Goal: Check status: Check status

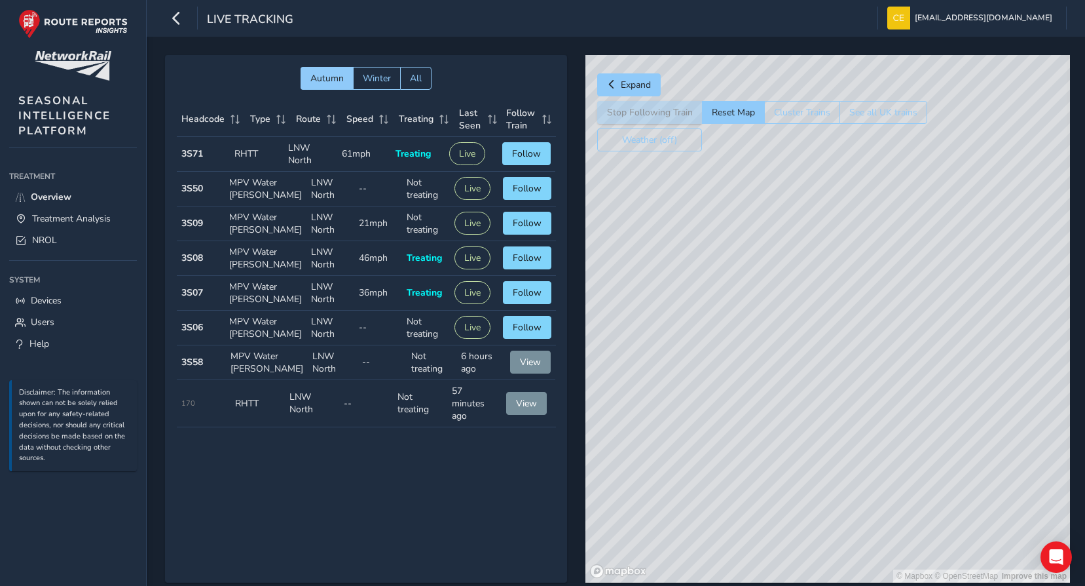
drag, startPoint x: 753, startPoint y: 465, endPoint x: 804, endPoint y: 214, distance: 255.9
click at [802, 219] on div "© Mapbox © OpenStreetMap Improve this map" at bounding box center [828, 318] width 485 height 527
drag, startPoint x: 715, startPoint y: 443, endPoint x: 892, endPoint y: 300, distance: 227.2
click at [892, 300] on div "© Mapbox © OpenStreetMap Improve this map" at bounding box center [828, 318] width 485 height 527
drag, startPoint x: 815, startPoint y: 438, endPoint x: 850, endPoint y: 269, distance: 172.5
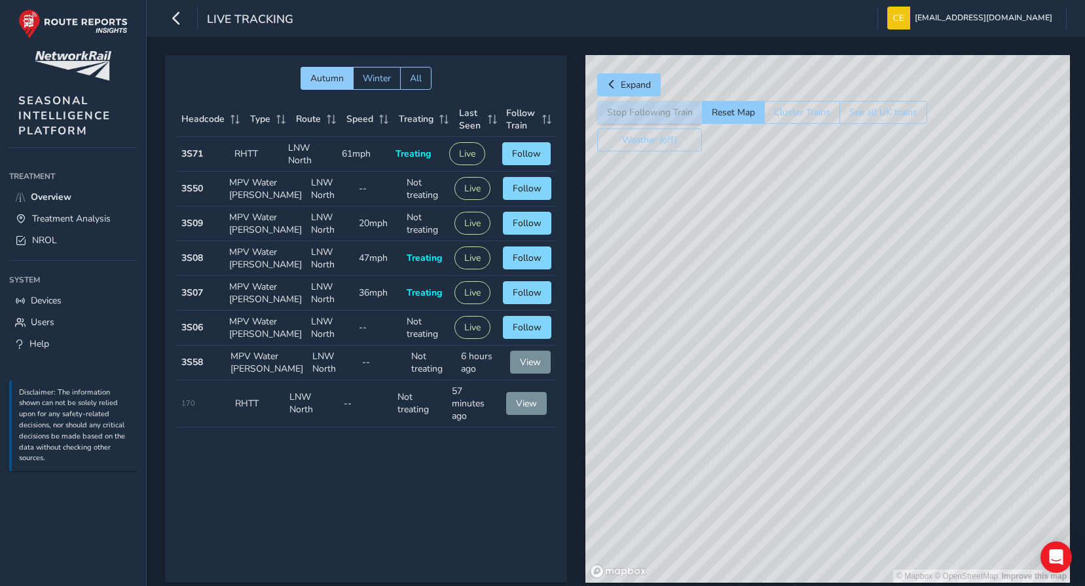
click at [850, 202] on div "© Mapbox © OpenStreetMap Improve this map" at bounding box center [828, 318] width 485 height 527
drag, startPoint x: 861, startPoint y: 500, endPoint x: 893, endPoint y: 315, distance: 188.0
click at [893, 315] on div "© Mapbox © OpenStreetMap Improve this map" at bounding box center [828, 318] width 485 height 527
drag, startPoint x: 849, startPoint y: 271, endPoint x: 844, endPoint y: 567, distance: 296.1
click at [844, 567] on div "© Mapbox © OpenStreetMap Improve this map" at bounding box center [828, 318] width 485 height 527
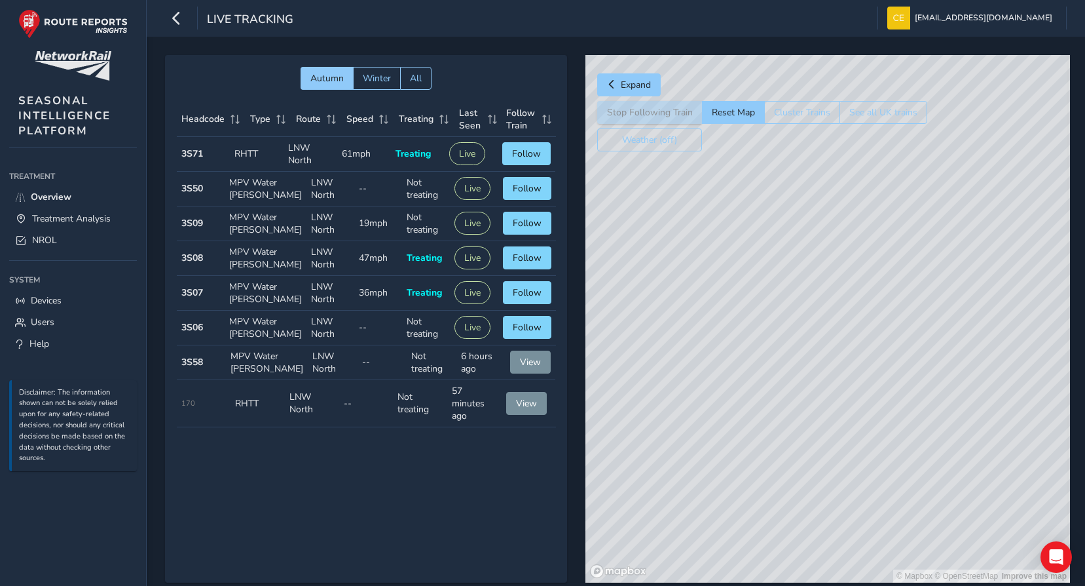
drag, startPoint x: 865, startPoint y: 289, endPoint x: 852, endPoint y: 377, distance: 89.4
click at [852, 382] on div "© Mapbox © OpenStreetMap Improve this map" at bounding box center [828, 318] width 485 height 527
drag, startPoint x: 846, startPoint y: 287, endPoint x: 844, endPoint y: 619, distance: 332.1
click at [844, 585] on html "Live Tracking [EMAIL_ADDRESS][DOMAIN_NAME] Colour Scheme: Dark Dim Light Logout…" at bounding box center [542, 293] width 1085 height 586
drag, startPoint x: 929, startPoint y: 282, endPoint x: 768, endPoint y: 487, distance: 260.9
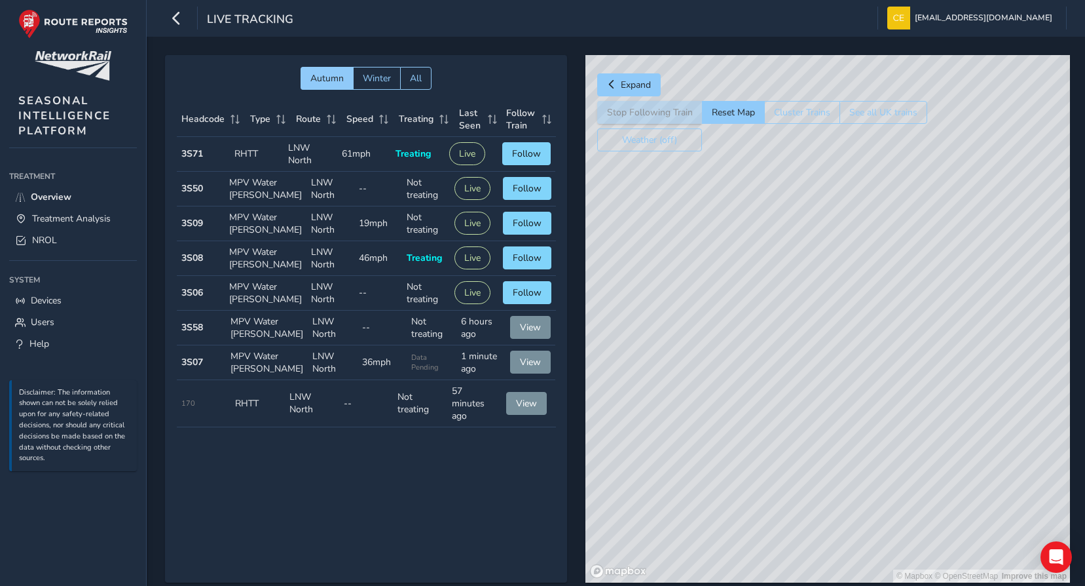
click at [769, 487] on div "© Mapbox © OpenStreetMap Improve this map" at bounding box center [828, 318] width 485 height 527
drag, startPoint x: 847, startPoint y: 206, endPoint x: 848, endPoint y: 348, distance: 142.8
click at [848, 348] on div "© Mapbox © OpenStreetMap Improve this map" at bounding box center [828, 318] width 485 height 527
drag, startPoint x: 819, startPoint y: 420, endPoint x: 816, endPoint y: 441, distance: 21.3
click at [816, 441] on div "© Mapbox © OpenStreetMap Improve this map" at bounding box center [828, 318] width 485 height 527
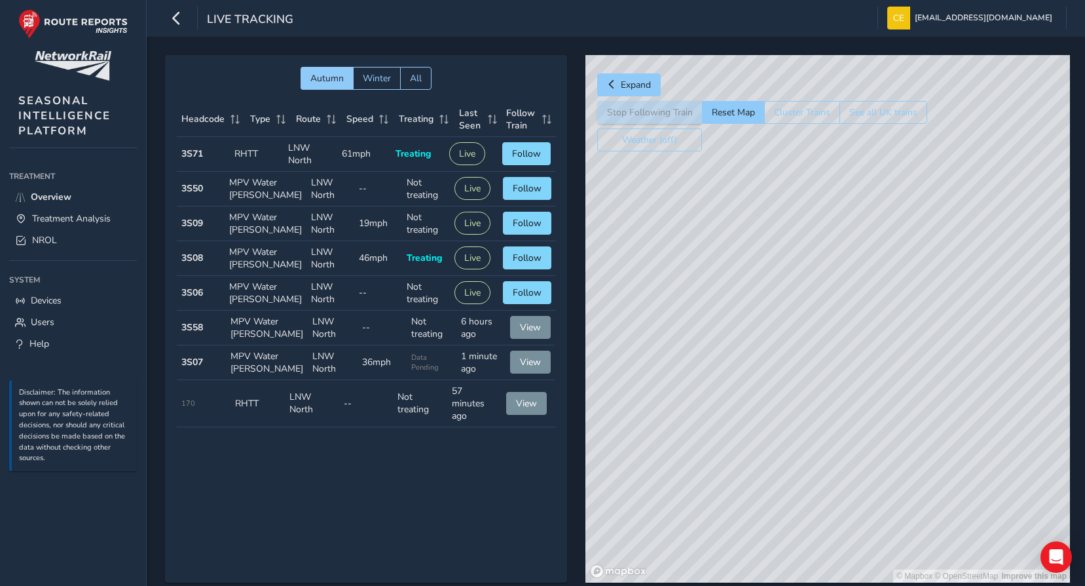
drag, startPoint x: 1003, startPoint y: 210, endPoint x: 919, endPoint y: 386, distance: 195.1
click at [919, 386] on div "© Mapbox © OpenStreetMap Improve this map" at bounding box center [828, 318] width 485 height 527
drag, startPoint x: 1032, startPoint y: 493, endPoint x: 1078, endPoint y: 567, distance: 86.7
click at [1078, 567] on div "Autumn Winter All Headcode Type Route Speed Treating Last Seen Follow Train Hea…" at bounding box center [616, 328] width 939 height 582
click at [881, 533] on div "© Mapbox © OpenStreetMap Improve this map © Maxar" at bounding box center [828, 318] width 485 height 527
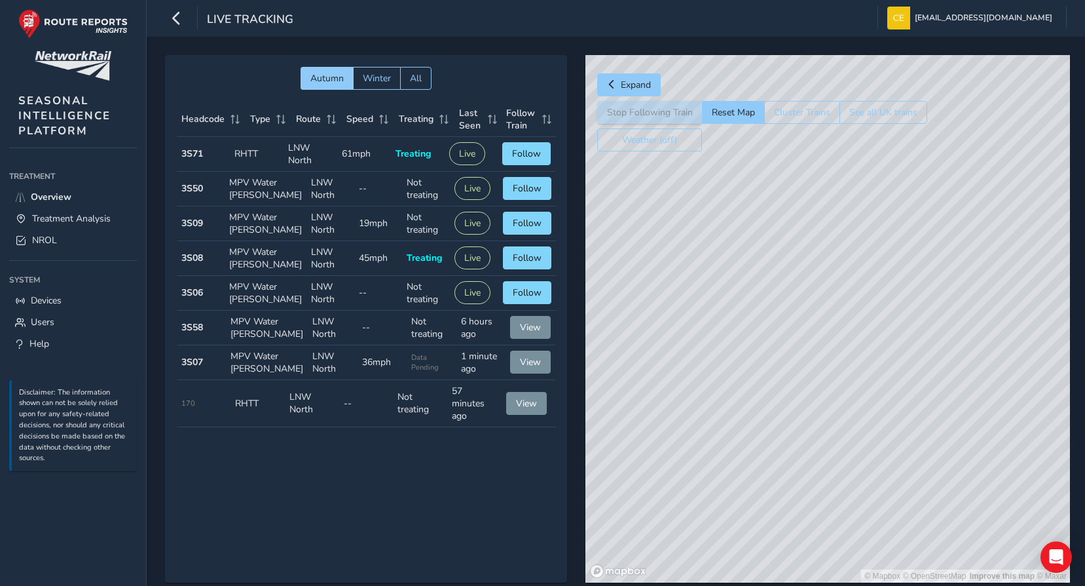
click at [827, 460] on div "© Mapbox © OpenStreetMap Improve this map © Maxar" at bounding box center [828, 318] width 485 height 527
drag, startPoint x: 958, startPoint y: 247, endPoint x: 804, endPoint y: 521, distance: 314.1
click at [804, 521] on div "© Mapbox © OpenStreetMap Improve this map © Maxar" at bounding box center [828, 318] width 485 height 527
click at [810, 581] on div "© Mapbox © OpenStreetMap Improve this map © Maxar" at bounding box center [828, 318] width 485 height 527
drag, startPoint x: 836, startPoint y: 357, endPoint x: 875, endPoint y: 455, distance: 105.6
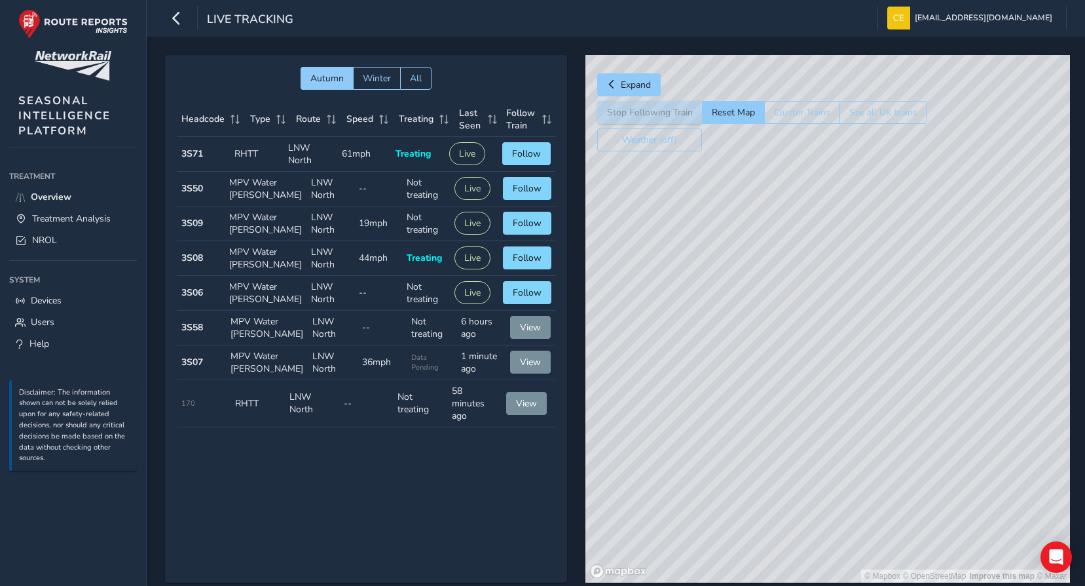
click at [879, 585] on html "Live Tracking [EMAIL_ADDRESS][DOMAIN_NAME] Colour Scheme: Dark Dim Light Logout…" at bounding box center [542, 293] width 1085 height 586
click at [946, 585] on html "Live Tracking [EMAIL_ADDRESS][DOMAIN_NAME] Colour Scheme: Dark Dim Light Logout…" at bounding box center [542, 293] width 1085 height 586
drag, startPoint x: 818, startPoint y: 375, endPoint x: 893, endPoint y: 521, distance: 164.1
click at [893, 521] on div "© Mapbox © OpenStreetMap Improve this map © Maxar" at bounding box center [828, 318] width 485 height 527
drag, startPoint x: 828, startPoint y: 342, endPoint x: 947, endPoint y: 524, distance: 217.3
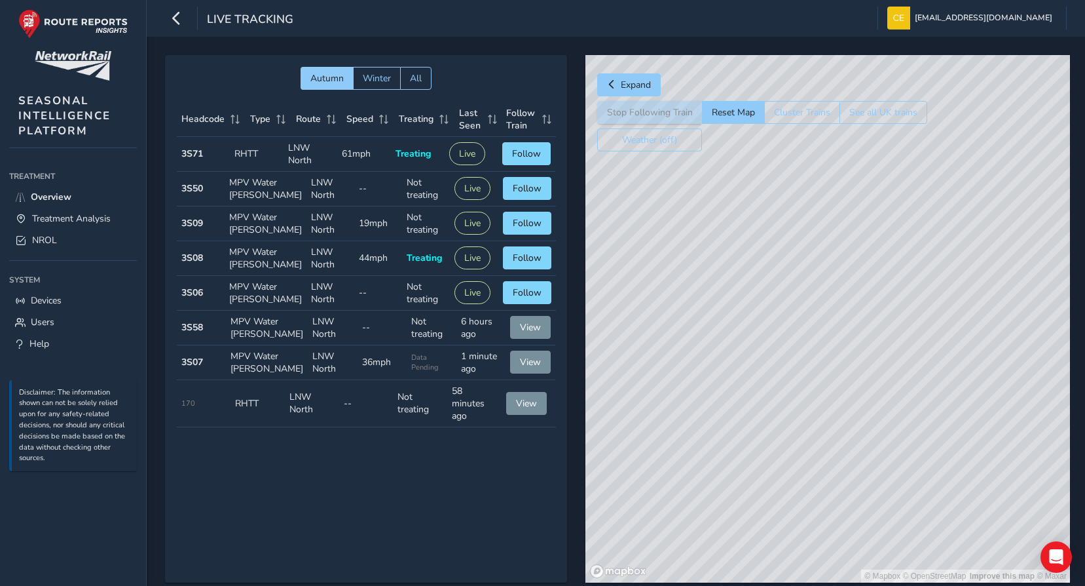
click at [947, 524] on div "© Mapbox © OpenStreetMap Improve this map © Maxar" at bounding box center [828, 318] width 485 height 527
drag, startPoint x: 840, startPoint y: 383, endPoint x: 789, endPoint y: 193, distance: 196.7
click at [775, 151] on div "© Mapbox © OpenStreetMap Improve this map © Maxar" at bounding box center [828, 318] width 485 height 527
drag, startPoint x: 862, startPoint y: 430, endPoint x: 897, endPoint y: 344, distance: 93.4
click at [918, 290] on div "© Mapbox © OpenStreetMap Improve this map" at bounding box center [828, 318] width 485 height 527
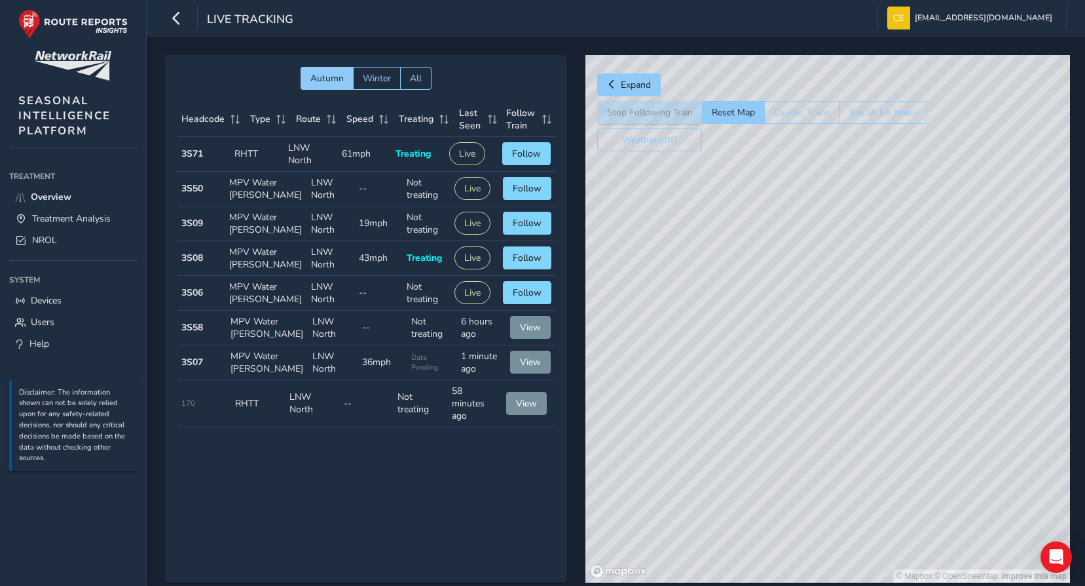
drag, startPoint x: 869, startPoint y: 469, endPoint x: 909, endPoint y: 390, distance: 88.2
click at [901, 405] on div "© Mapbox © OpenStreetMap Improve this map" at bounding box center [828, 318] width 485 height 527
drag, startPoint x: 835, startPoint y: 491, endPoint x: 921, endPoint y: 345, distance: 169.4
click at [918, 356] on div "© Mapbox © OpenStreetMap Improve this map" at bounding box center [828, 318] width 485 height 527
drag, startPoint x: 834, startPoint y: 468, endPoint x: 889, endPoint y: 332, distance: 146.9
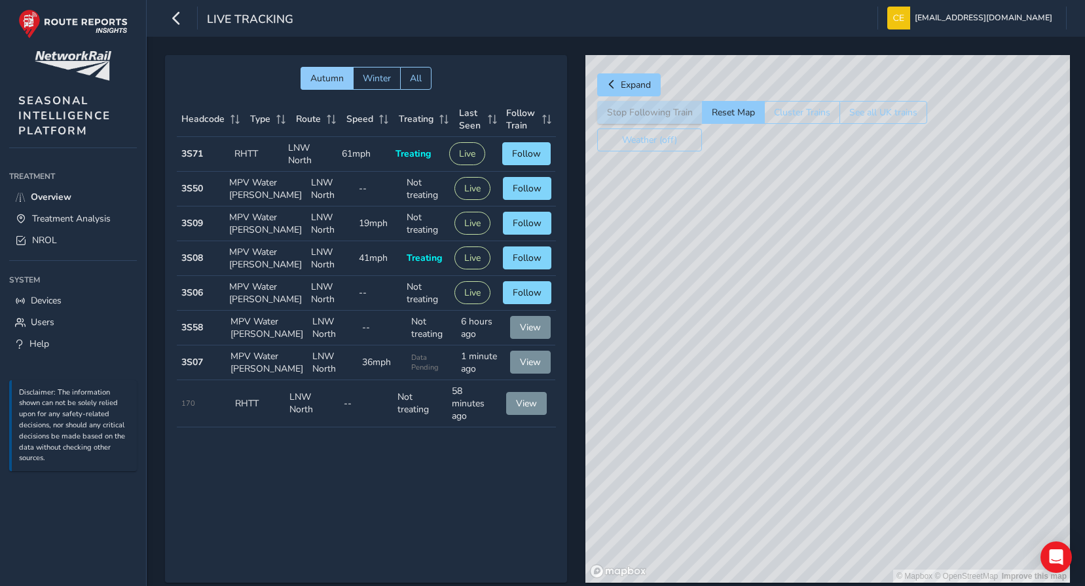
click at [887, 345] on div "© Mapbox © OpenStreetMap Improve this map" at bounding box center [828, 318] width 485 height 527
drag, startPoint x: 756, startPoint y: 506, endPoint x: 886, endPoint y: 334, distance: 215.1
click at [883, 341] on div "© Mapbox © OpenStreetMap Improve this map" at bounding box center [828, 318] width 485 height 527
drag, startPoint x: 814, startPoint y: 511, endPoint x: 821, endPoint y: 335, distance: 175.7
click at [819, 346] on div "© Mapbox © OpenStreetMap Improve this map" at bounding box center [828, 318] width 485 height 527
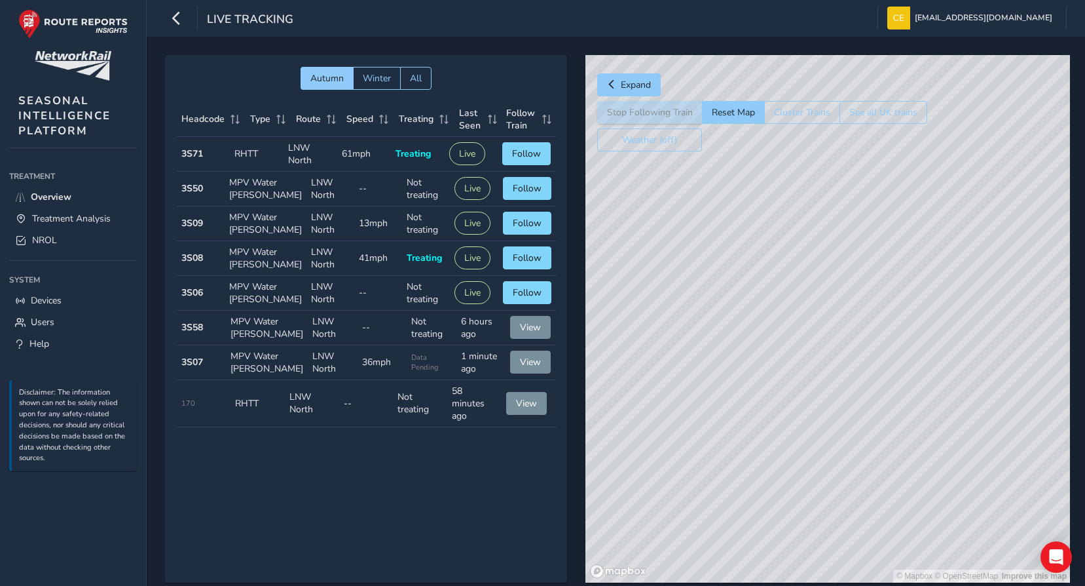
drag, startPoint x: 670, startPoint y: 487, endPoint x: 790, endPoint y: 292, distance: 229.1
click at [790, 292] on div "© Mapbox © OpenStreetMap Improve this map" at bounding box center [828, 318] width 485 height 527
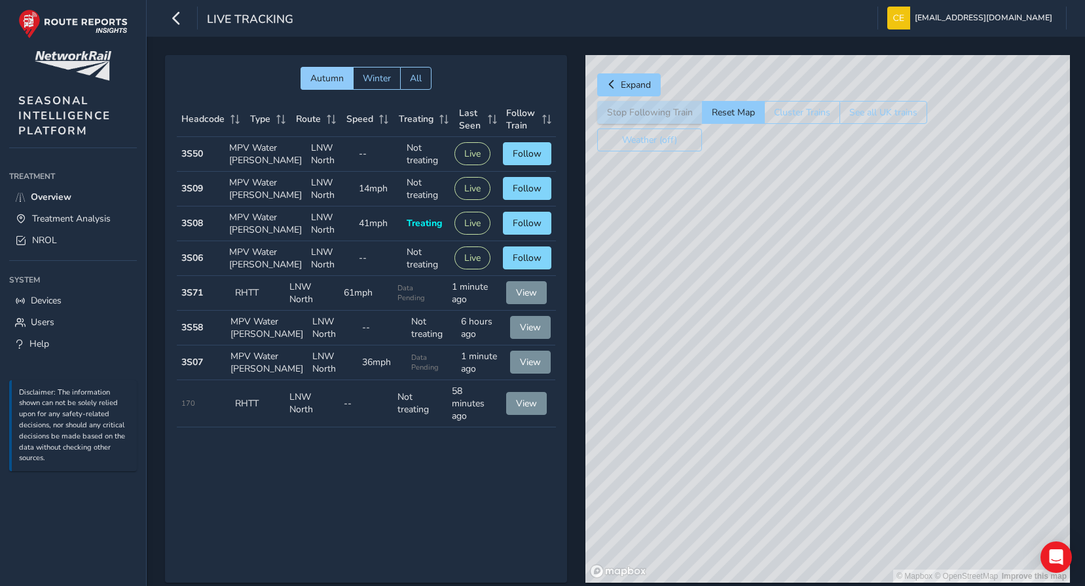
drag, startPoint x: 783, startPoint y: 390, endPoint x: 811, endPoint y: 445, distance: 61.8
click at [1046, 585] on html "Live Tracking [EMAIL_ADDRESS][DOMAIN_NAME] Colour Scheme: Dark Dim Light Logout…" at bounding box center [542, 293] width 1085 height 586
drag, startPoint x: 667, startPoint y: 362, endPoint x: 899, endPoint y: 404, distance: 235.5
click at [912, 407] on div "© Mapbox © OpenStreetMap Improve this map" at bounding box center [828, 318] width 485 height 527
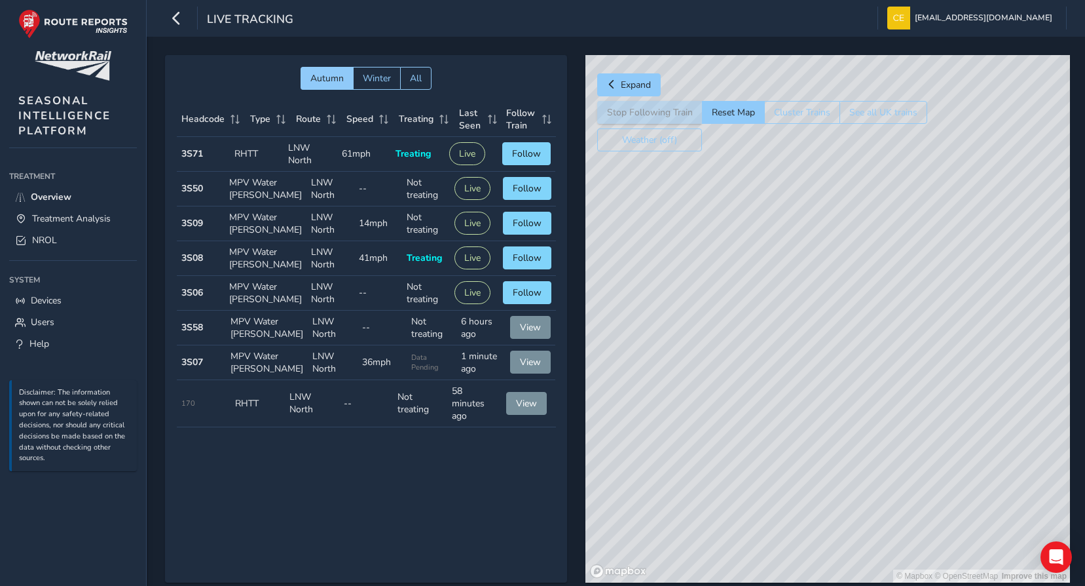
drag, startPoint x: 787, startPoint y: 308, endPoint x: 885, endPoint y: 599, distance: 307.0
click at [885, 585] on html "Live Tracking [EMAIL_ADDRESS][DOMAIN_NAME] Colour Scheme: Dark Dim Light Logout…" at bounding box center [542, 293] width 1085 height 586
drag, startPoint x: 749, startPoint y: 348, endPoint x: 773, endPoint y: 440, distance: 95.3
click at [773, 440] on div "© Mapbox © OpenStreetMap Improve this map" at bounding box center [828, 318] width 485 height 527
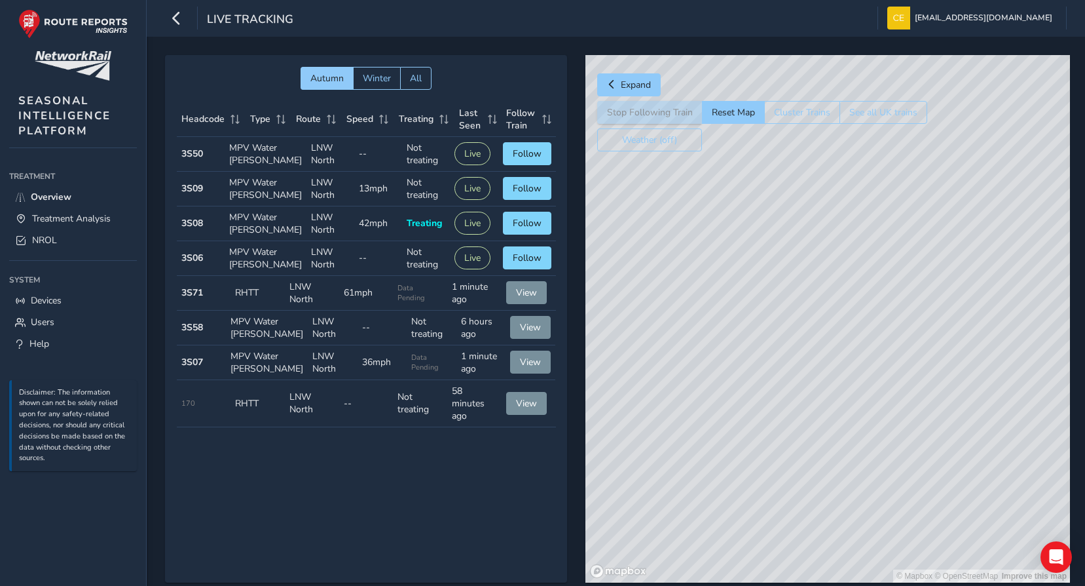
click at [730, 289] on div "© Mapbox © OpenStreetMap Improve this map" at bounding box center [828, 318] width 485 height 527
drag, startPoint x: 724, startPoint y: 434, endPoint x: 781, endPoint y: 280, distance: 163.5
click at [781, 280] on div "© Mapbox © OpenStreetMap Improve this map" at bounding box center [828, 318] width 485 height 527
drag, startPoint x: 717, startPoint y: 419, endPoint x: 872, endPoint y: 324, distance: 181.4
click at [872, 324] on div "© Mapbox © OpenStreetMap Improve this map" at bounding box center [828, 318] width 485 height 527
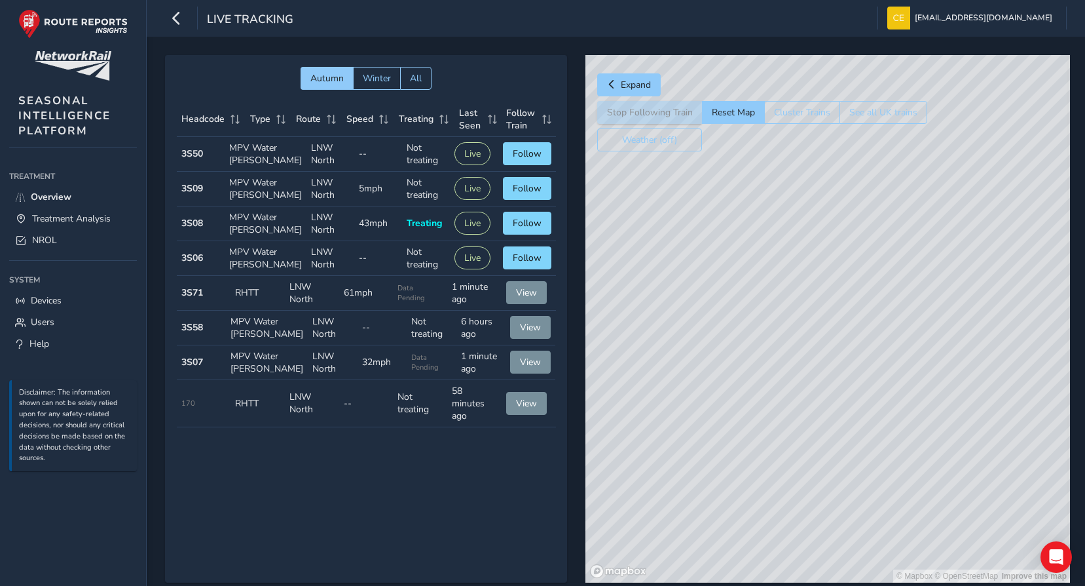
drag, startPoint x: 827, startPoint y: 470, endPoint x: 854, endPoint y: 525, distance: 61.2
click at [854, 525] on div "© Mapbox © OpenStreetMap Improve this map" at bounding box center [828, 318] width 485 height 527
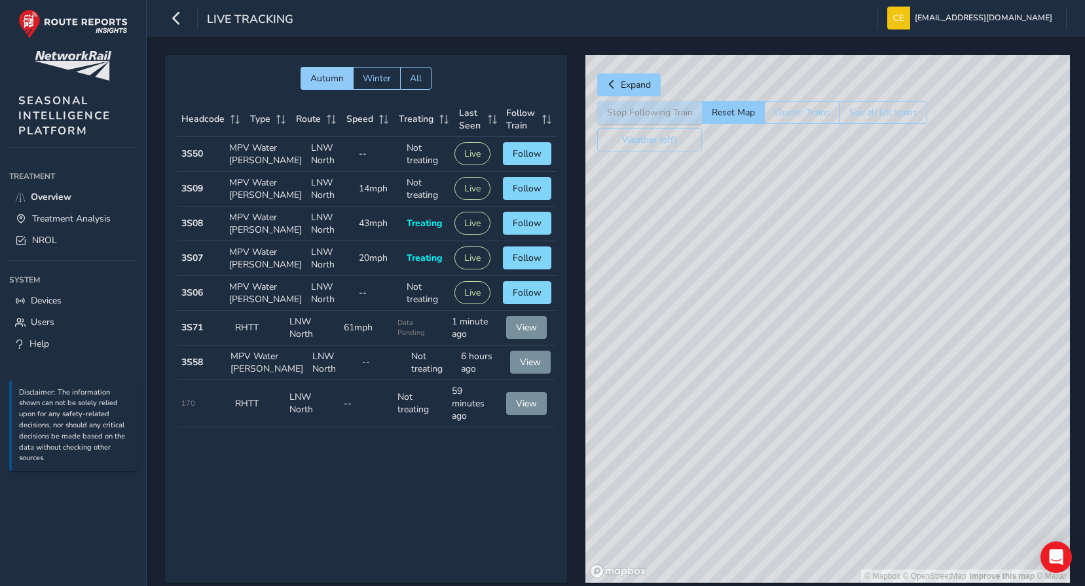
drag, startPoint x: 700, startPoint y: 471, endPoint x: 669, endPoint y: 527, distance: 64.5
click at [669, 527] on div "© Mapbox © OpenStreetMap Improve this map © Maxar" at bounding box center [828, 318] width 485 height 527
drag, startPoint x: 880, startPoint y: 360, endPoint x: 756, endPoint y: 546, distance: 223.8
click at [759, 538] on div "© Mapbox © OpenStreetMap Improve this map © Maxar" at bounding box center [828, 318] width 485 height 527
drag, startPoint x: 899, startPoint y: 413, endPoint x: 768, endPoint y: 619, distance: 243.9
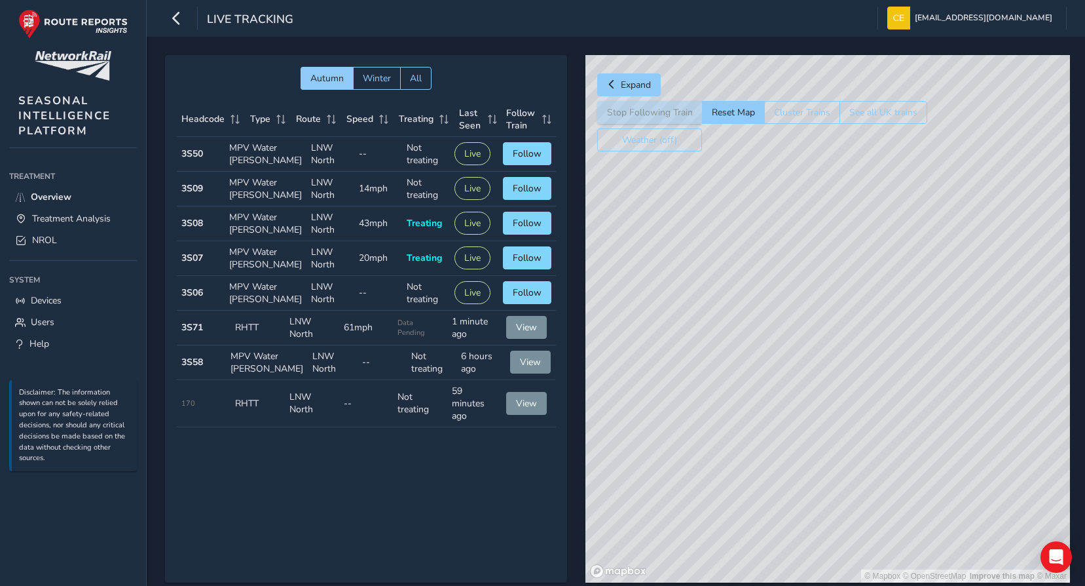
click at [768, 585] on html "Live Tracking [EMAIL_ADDRESS][DOMAIN_NAME] Colour Scheme: Dark Dim Light Logout…" at bounding box center [542, 293] width 1085 height 586
drag, startPoint x: 960, startPoint y: 374, endPoint x: 679, endPoint y: 516, distance: 314.6
click at [679, 516] on div "© Mapbox © OpenStreetMap Improve this map © Maxar" at bounding box center [828, 318] width 485 height 527
drag, startPoint x: 1040, startPoint y: 361, endPoint x: 743, endPoint y: 448, distance: 309.3
click at [743, 448] on div "© Mapbox © OpenStreetMap Improve this map © Maxar" at bounding box center [828, 318] width 485 height 527
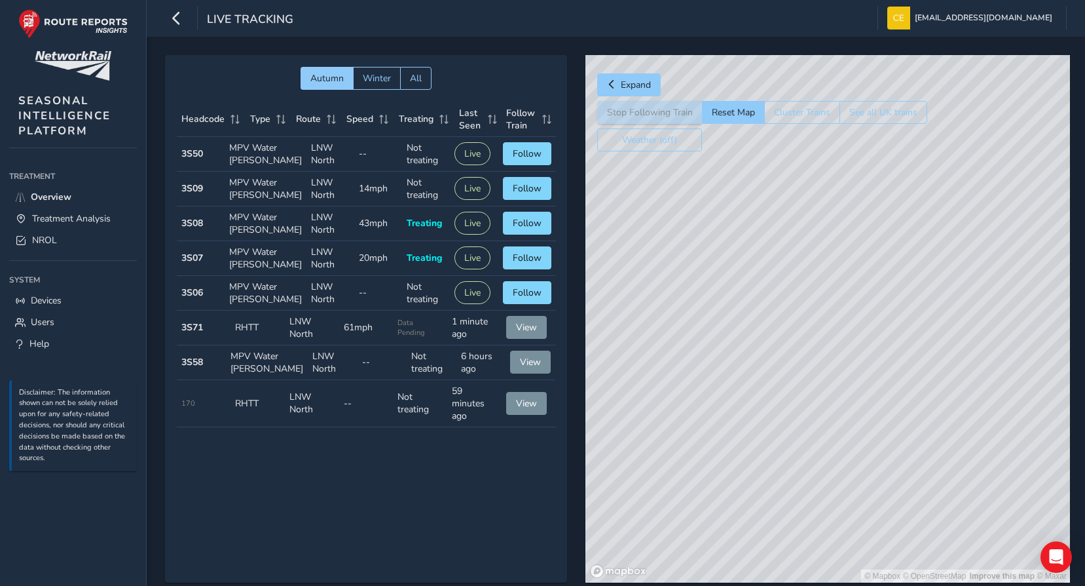
drag, startPoint x: 926, startPoint y: 315, endPoint x: 675, endPoint y: 407, distance: 266.7
click at [675, 407] on div "© Mapbox © OpenStreetMap Improve this map © Maxar" at bounding box center [828, 318] width 485 height 527
click at [474, 269] on button "Live" at bounding box center [473, 257] width 36 height 23
drag, startPoint x: 947, startPoint y: 277, endPoint x: 761, endPoint y: 366, distance: 205.4
click at [761, 366] on div "© Mapbox © OpenStreetMap Improve this map" at bounding box center [828, 318] width 485 height 527
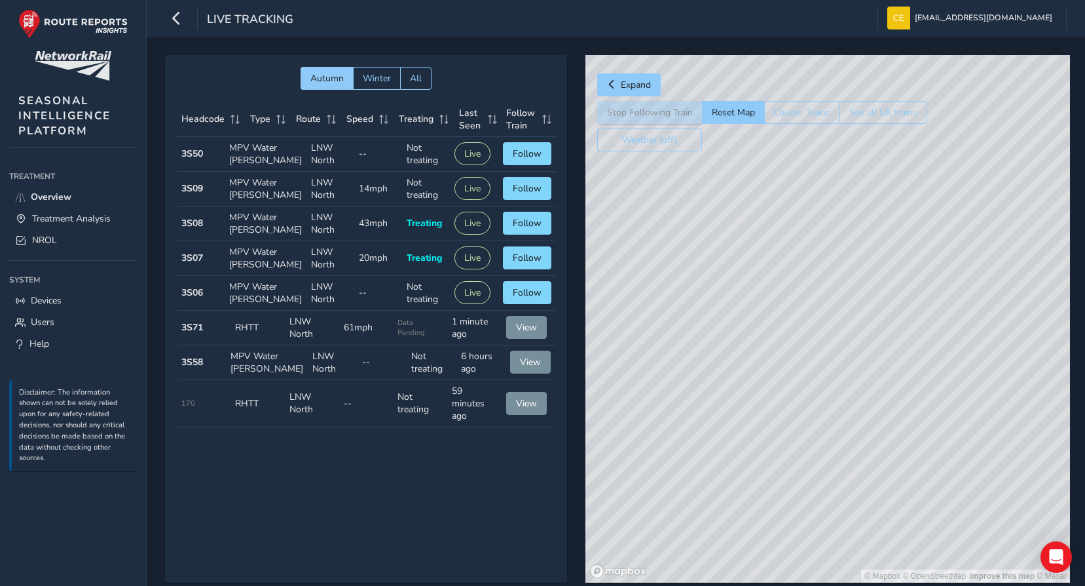
drag, startPoint x: 789, startPoint y: 400, endPoint x: 1091, endPoint y: 338, distance: 308.3
click at [1085, 338] on div "Autumn Winter All Headcode Type Route Speed Treating Last Seen Follow Train Hea…" at bounding box center [616, 328] width 939 height 582
drag, startPoint x: 886, startPoint y: 394, endPoint x: 1018, endPoint y: 338, distance: 143.6
click at [1017, 338] on div "© Mapbox © OpenStreetMap Improve this map © Maxar" at bounding box center [828, 318] width 485 height 527
drag, startPoint x: 962, startPoint y: 450, endPoint x: 1002, endPoint y: 247, distance: 206.8
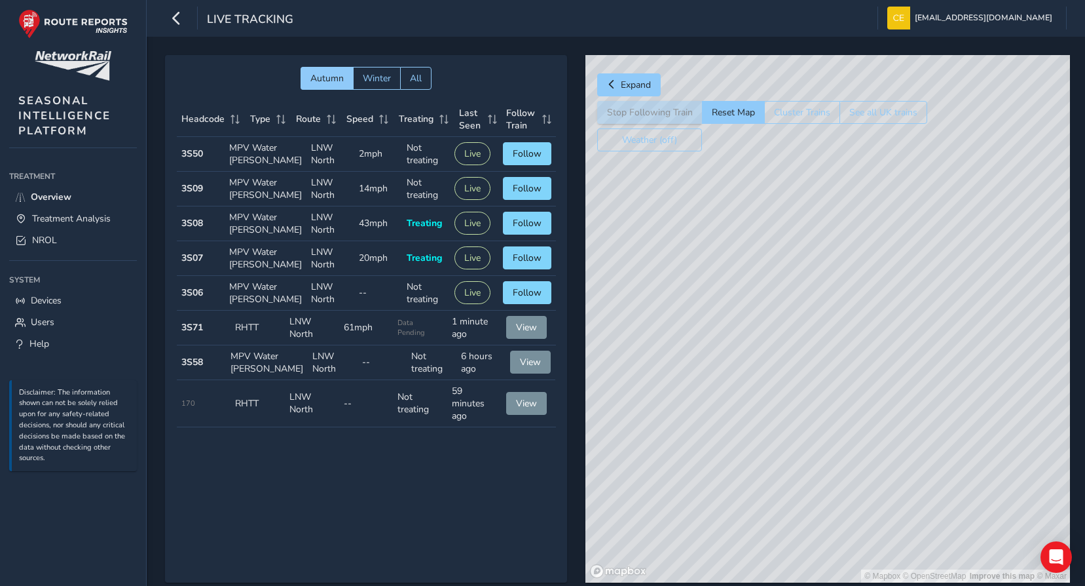
click at [998, 245] on div "© Mapbox © OpenStreetMap Improve this map © Maxar" at bounding box center [828, 318] width 485 height 527
drag, startPoint x: 981, startPoint y: 404, endPoint x: 987, endPoint y: 238, distance: 166.5
click at [985, 263] on div "© Mapbox © OpenStreetMap Improve this map © Maxar" at bounding box center [828, 318] width 485 height 527
drag, startPoint x: 947, startPoint y: 280, endPoint x: 949, endPoint y: 266, distance: 14.5
click at [947, 274] on div "© Mapbox © OpenStreetMap Improve this map © Maxar" at bounding box center [828, 318] width 485 height 527
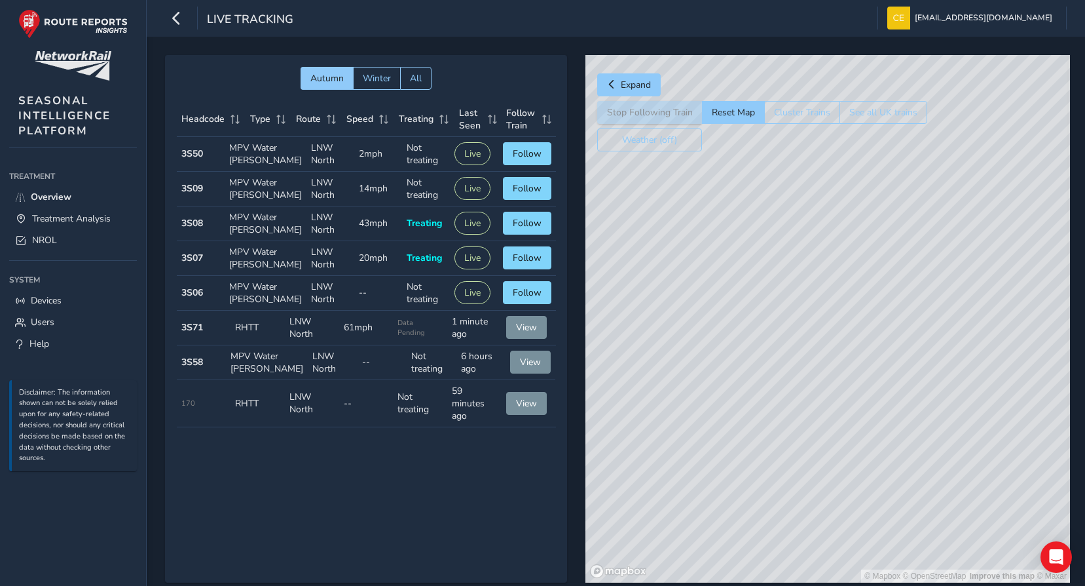
drag, startPoint x: 901, startPoint y: 375, endPoint x: 945, endPoint y: 263, distance: 119.5
click at [945, 264] on div "© Mapbox © OpenStreetMap Improve this map © Maxar" at bounding box center [828, 318] width 485 height 527
drag, startPoint x: 886, startPoint y: 354, endPoint x: 883, endPoint y: 183, distance: 171.0
click at [883, 183] on div "© Mapbox © OpenStreetMap Improve this map © Maxar" at bounding box center [828, 318] width 485 height 527
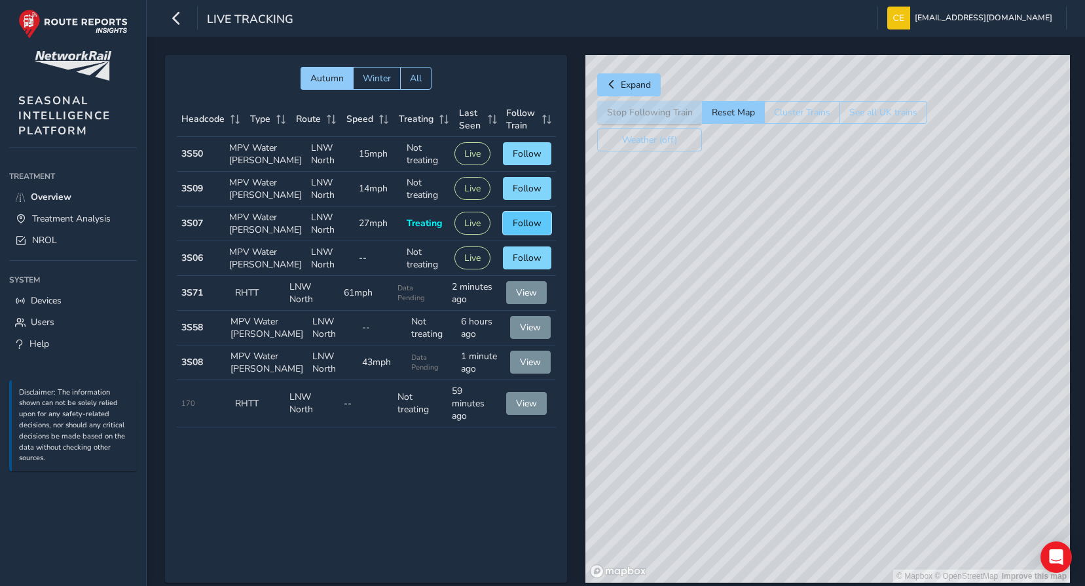
click at [517, 229] on span "Follow" at bounding box center [527, 223] width 29 height 12
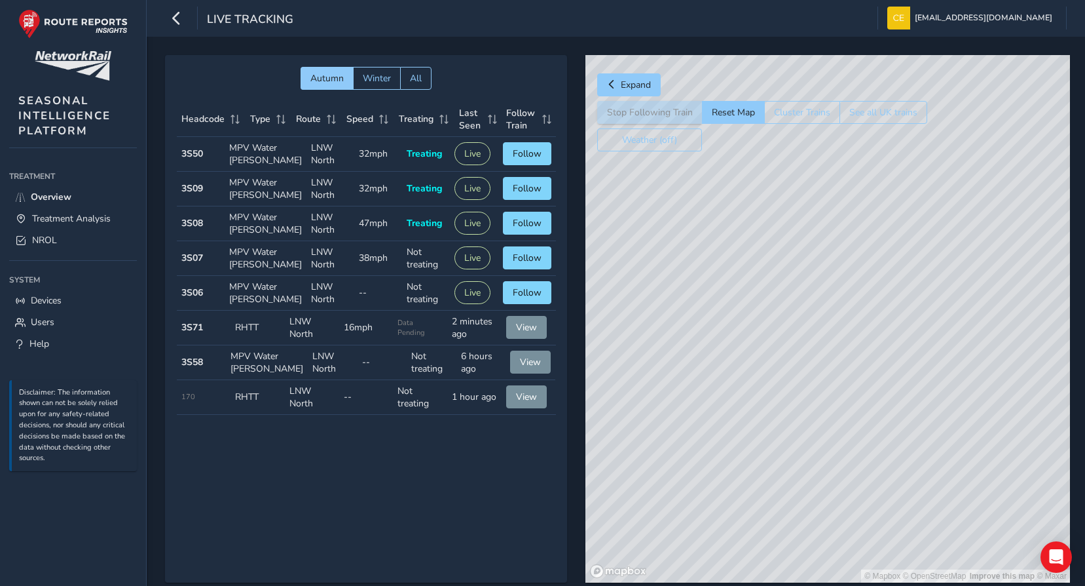
drag, startPoint x: 736, startPoint y: 273, endPoint x: 977, endPoint y: 267, distance: 241.8
click at [1024, 240] on div "© Mapbox © OpenStreetMap Improve this map © Maxar" at bounding box center [828, 318] width 485 height 527
drag, startPoint x: 813, startPoint y: 333, endPoint x: 1058, endPoint y: 284, distance: 249.7
click at [1055, 286] on div "© Mapbox © OpenStreetMap Improve this map © Maxar" at bounding box center [828, 318] width 485 height 527
drag, startPoint x: 824, startPoint y: 329, endPoint x: 968, endPoint y: 294, distance: 148.4
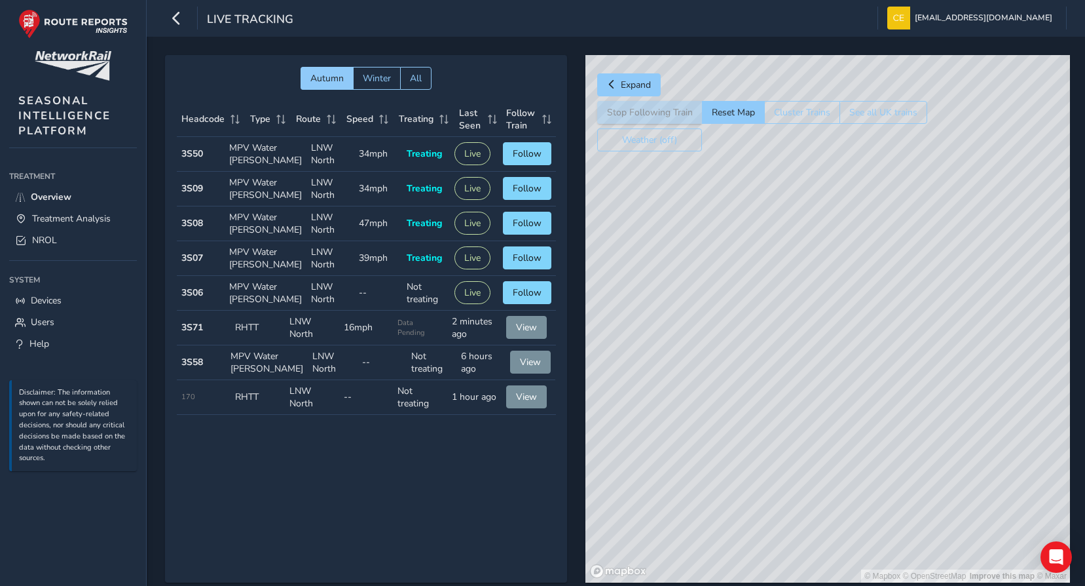
click at [973, 296] on div "© Mapbox © OpenStreetMap Improve this map © Maxar" at bounding box center [828, 318] width 485 height 527
